Goal: Task Accomplishment & Management: Manage account settings

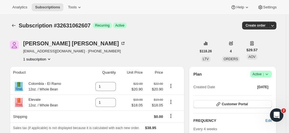
click at [268, 76] on icon at bounding box center [267, 74] width 6 height 6
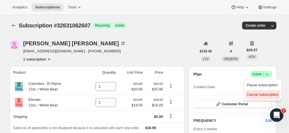
click at [258, 96] on span "Cancel subscription" at bounding box center [263, 94] width 32 height 4
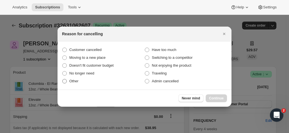
click at [65, 82] on span ":rbh:" at bounding box center [64, 81] width 4 height 4
click at [62, 79] on input "Other" at bounding box center [62, 79] width 0 height 0
radio input "true"
click at [65, 51] on span ":rbh:" at bounding box center [64, 50] width 4 height 4
click at [62, 48] on input "Customer cancelled" at bounding box center [62, 48] width 0 height 0
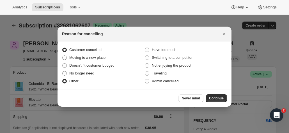
radio input "true"
radio input "false"
click at [220, 98] on span "Continue" at bounding box center [216, 98] width 15 height 4
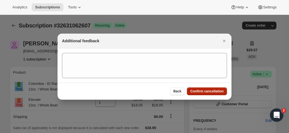
click at [203, 92] on span "Confirm cancellation" at bounding box center [206, 91] width 33 height 4
